Goal: Navigation & Orientation: Find specific page/section

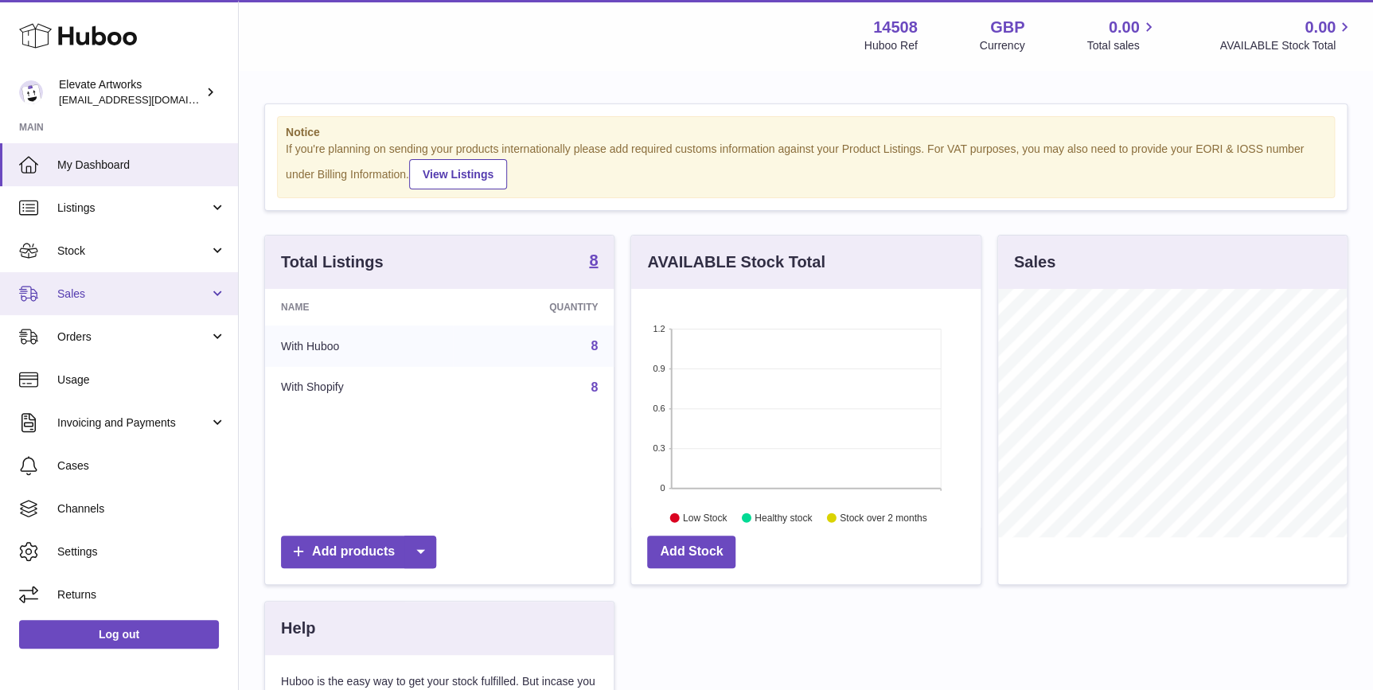
scroll to position [248, 349]
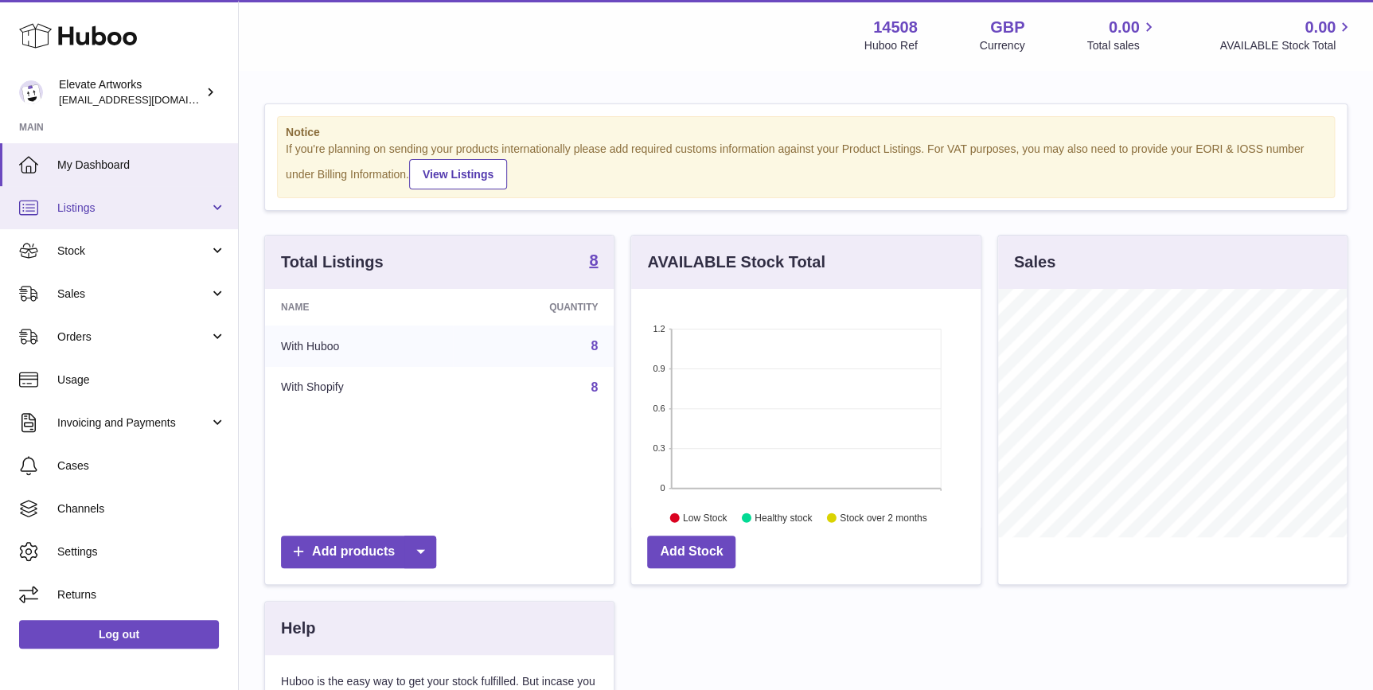
click at [143, 201] on span "Listings" at bounding box center [133, 208] width 152 height 15
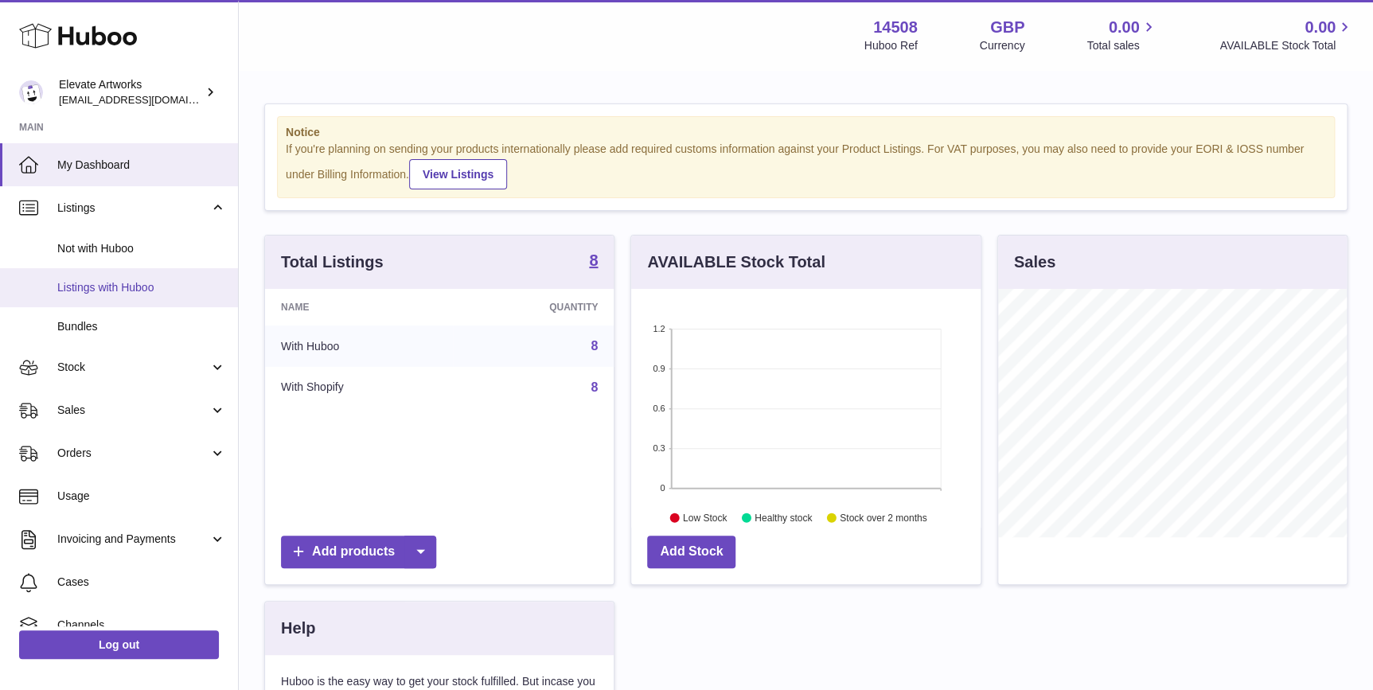
click at [144, 287] on span "Listings with Huboo" at bounding box center [141, 287] width 169 height 15
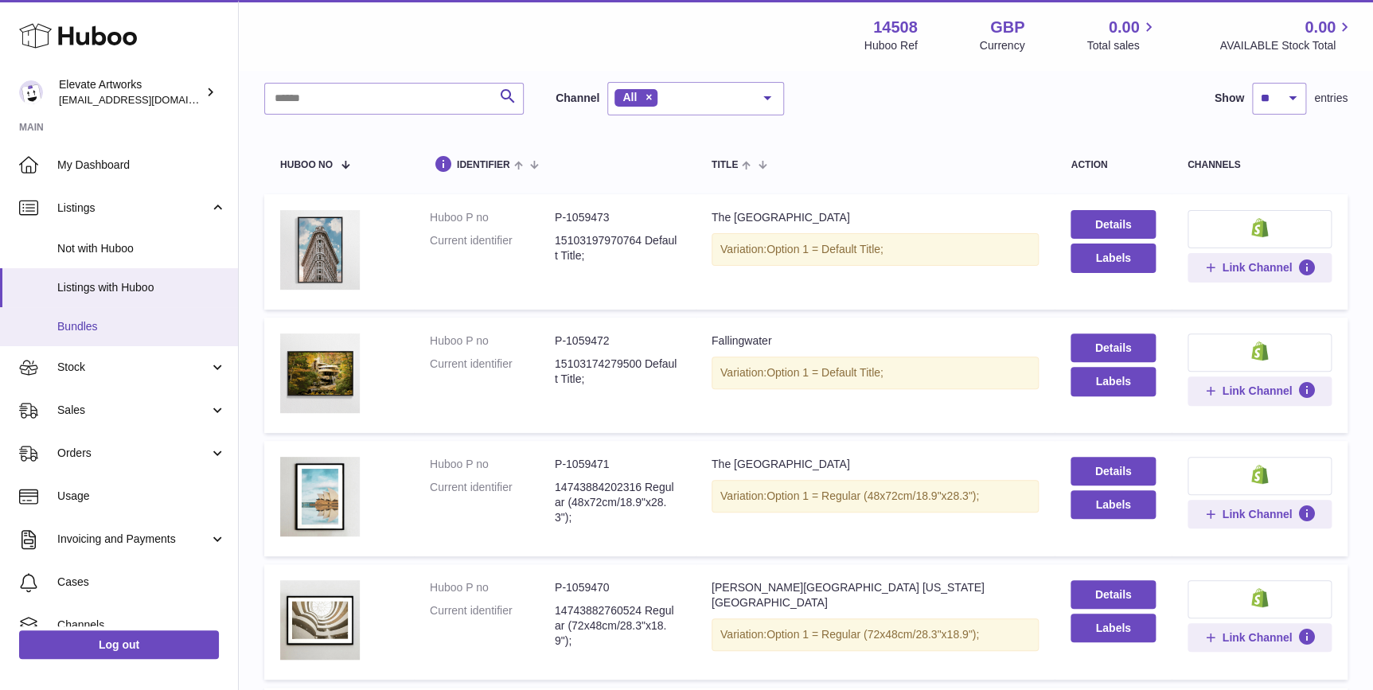
scroll to position [120, 0]
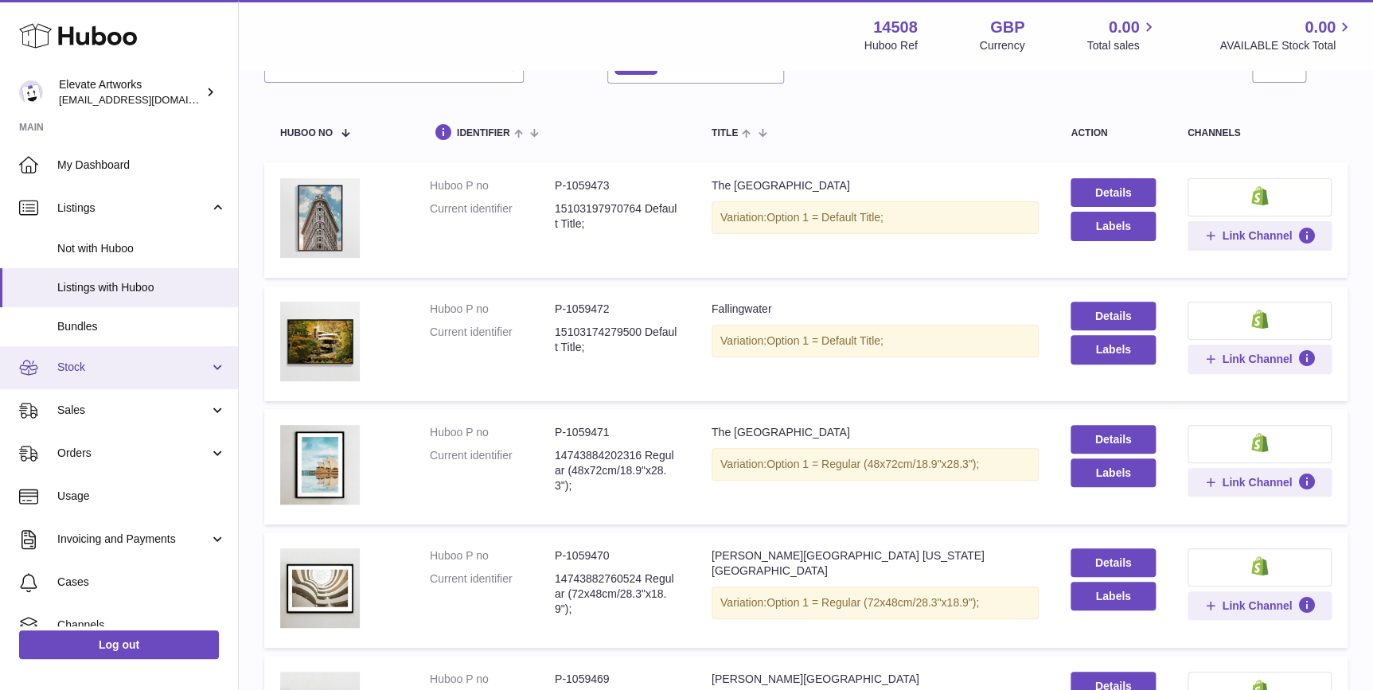
click at [93, 372] on span "Stock" at bounding box center [133, 367] width 152 height 15
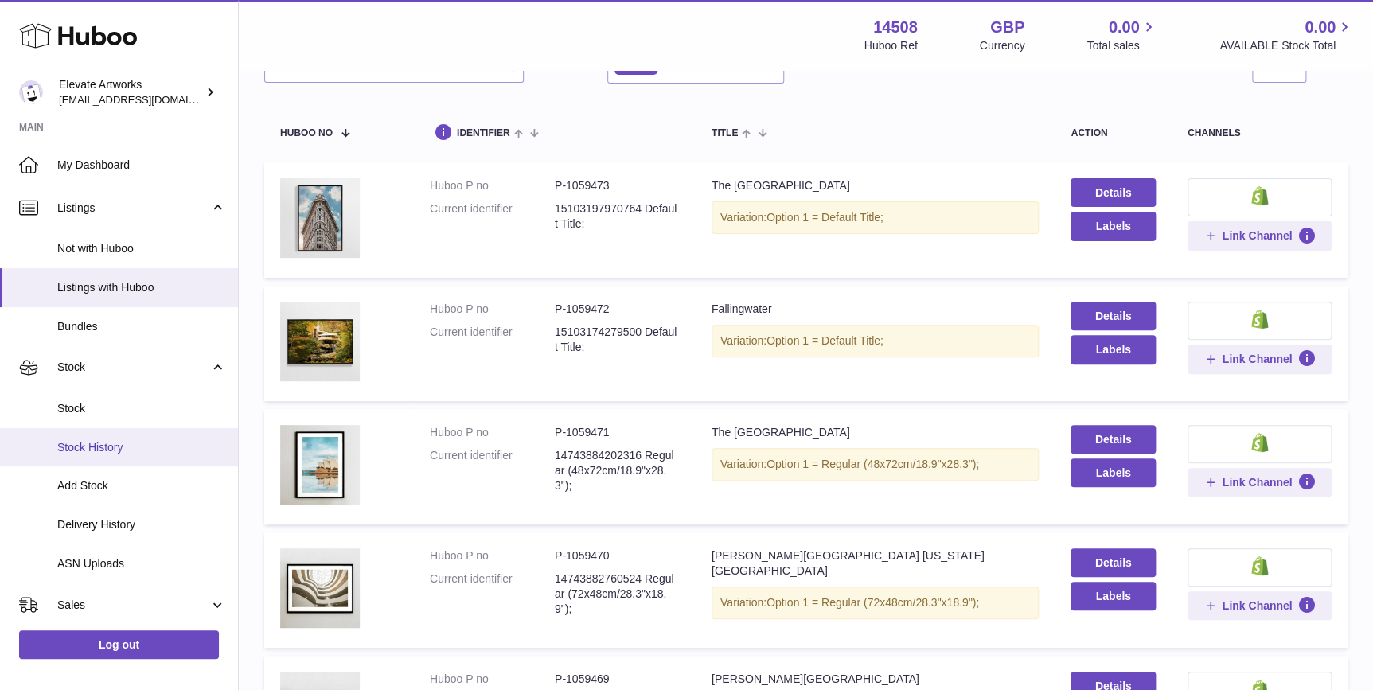
click at [117, 445] on span "Stock History" at bounding box center [141, 447] width 169 height 15
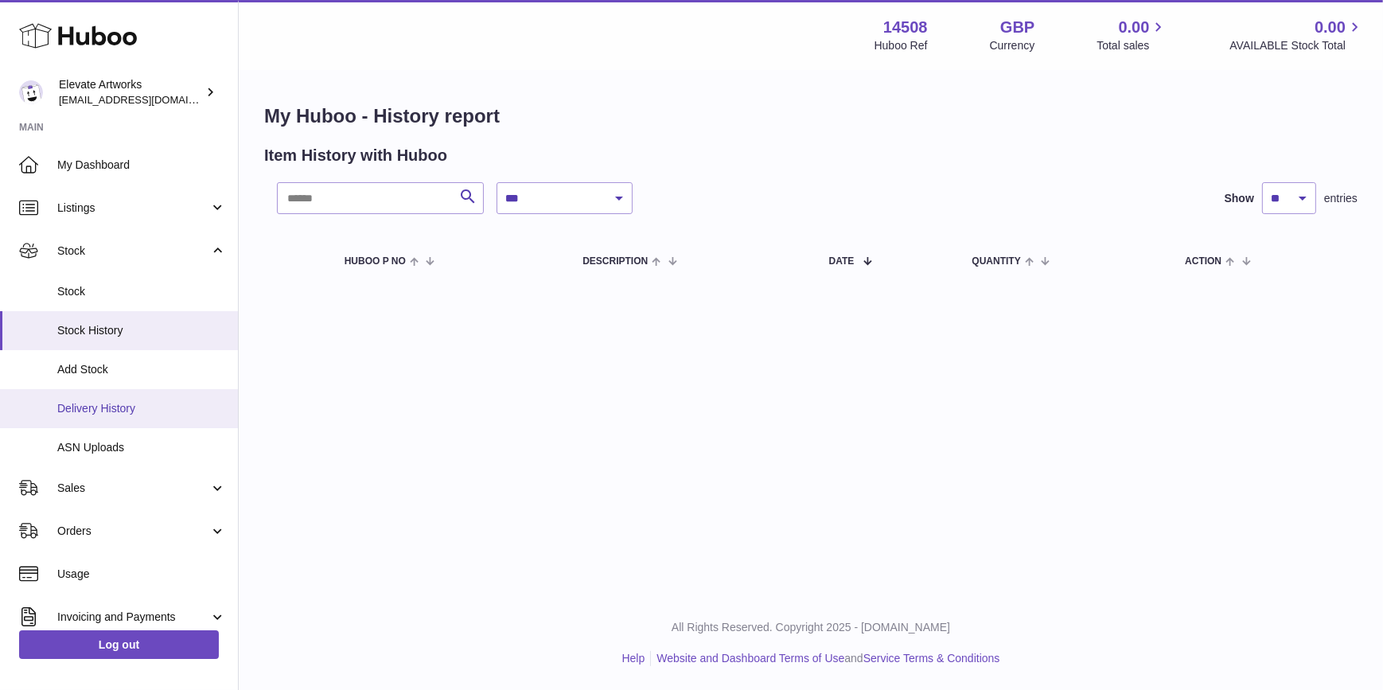
click at [156, 397] on link "Delivery History" at bounding box center [119, 408] width 238 height 39
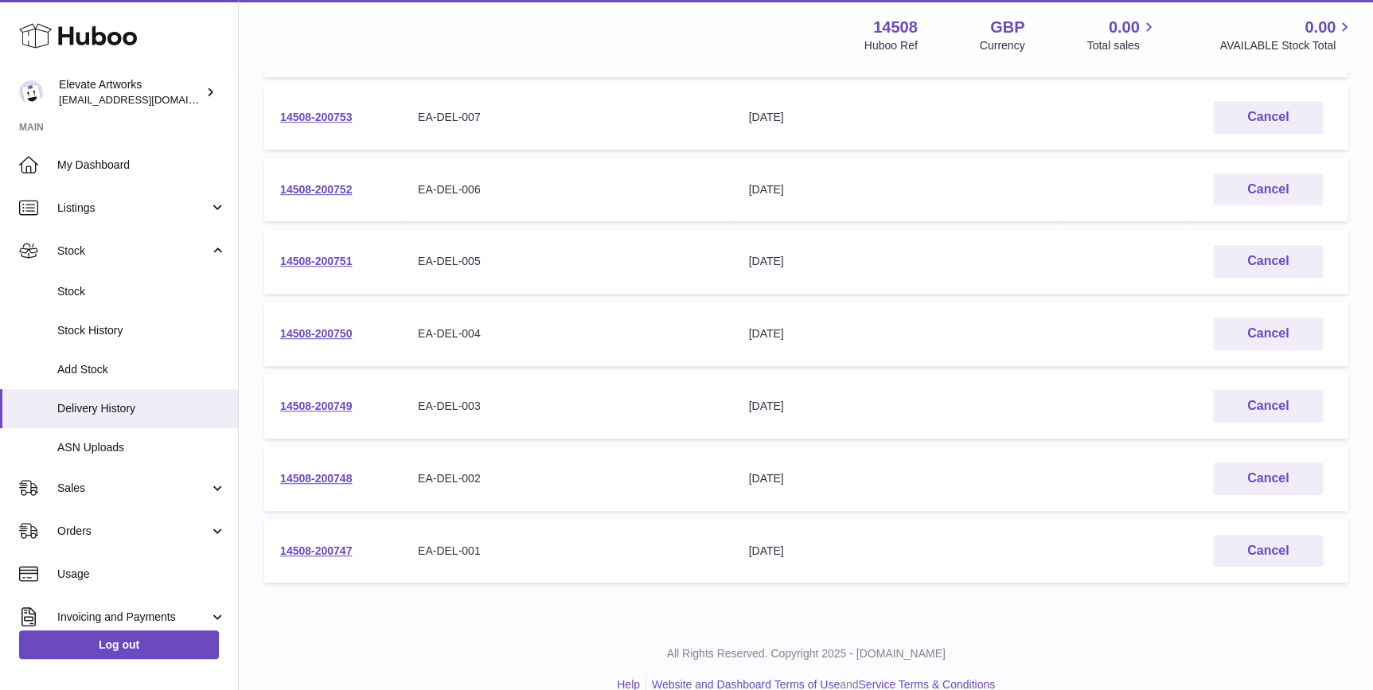
scroll to position [328, 0]
